Goal: Find specific page/section: Find specific page/section

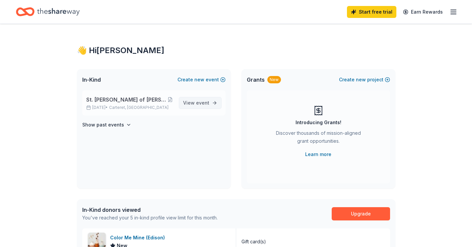
click at [201, 100] on span "event" at bounding box center [202, 103] width 13 height 6
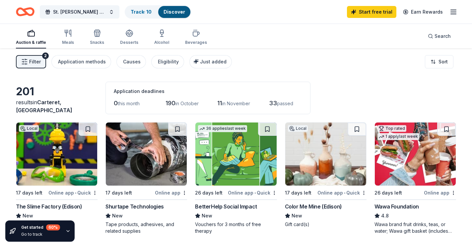
click at [178, 102] on span "in October" at bounding box center [186, 103] width 23 height 6
click at [455, 14] on line "button" at bounding box center [453, 14] width 5 height 0
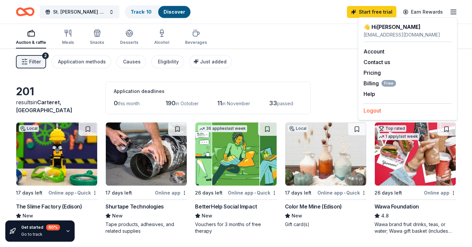
click at [378, 114] on button "Logout" at bounding box center [372, 110] width 18 height 8
